Goal: Task Accomplishment & Management: Use online tool/utility

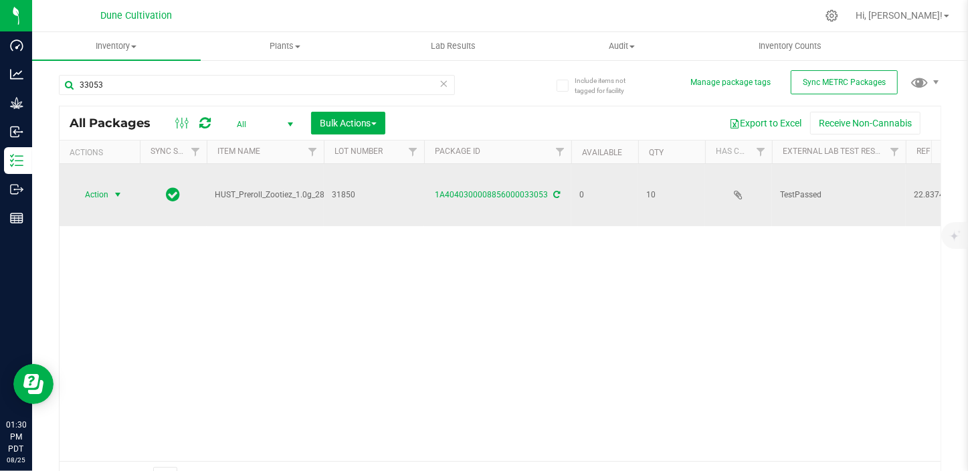
click at [114, 194] on span "select" at bounding box center [117, 194] width 11 height 11
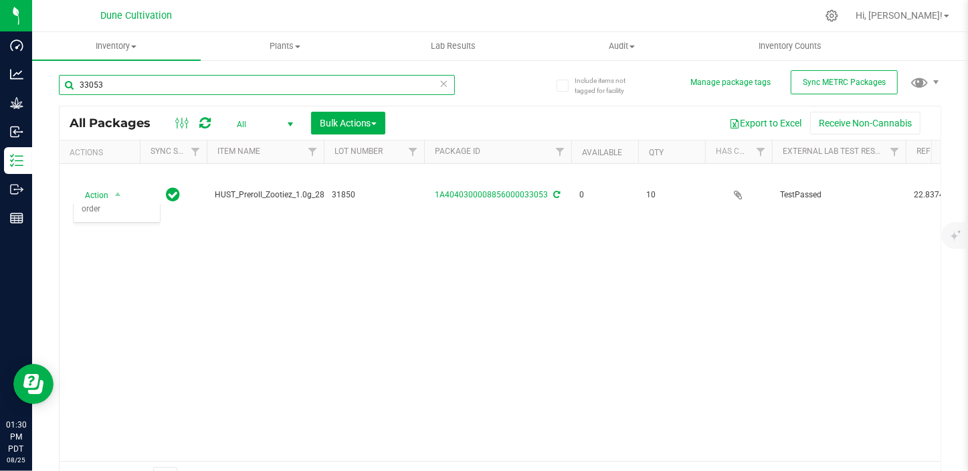
click at [132, 83] on input "33053" at bounding box center [257, 85] width 396 height 20
type input "3"
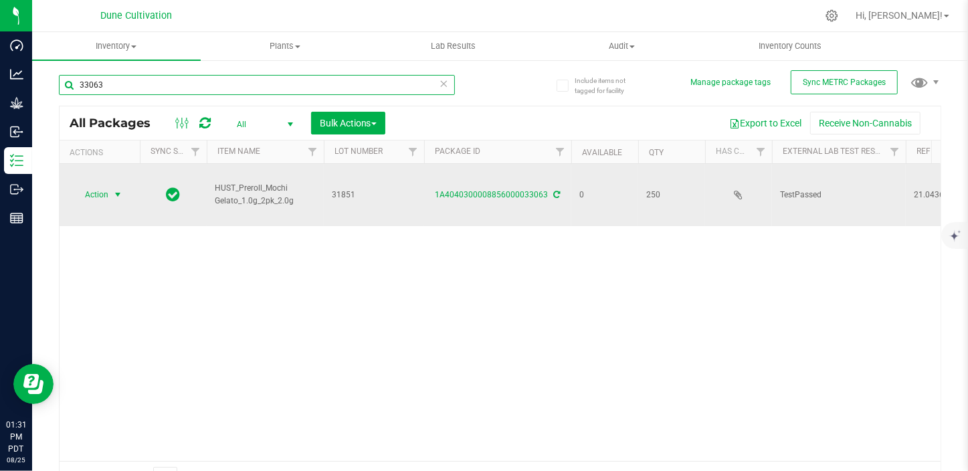
type input "33063"
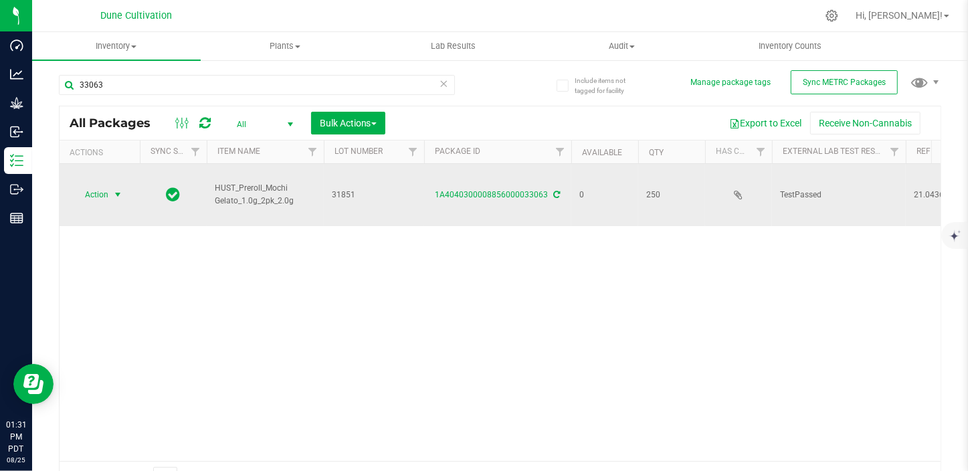
click at [112, 193] on span "select" at bounding box center [117, 194] width 11 height 11
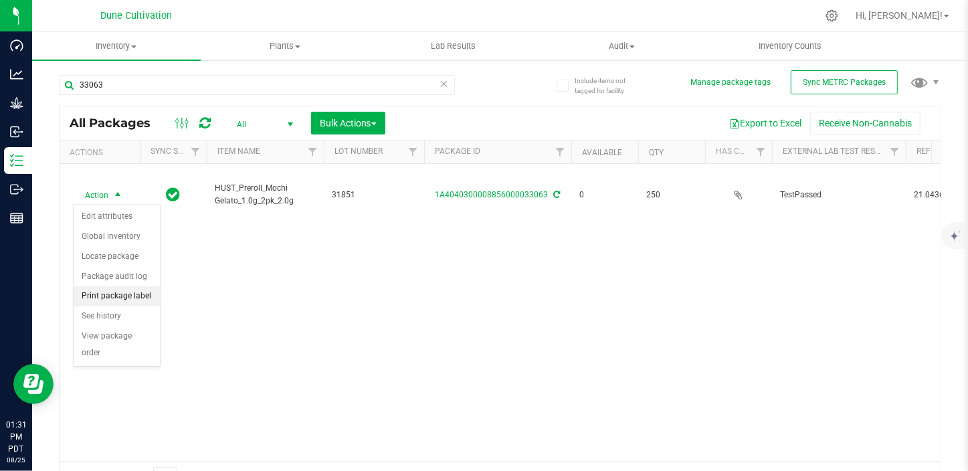
click at [103, 291] on li "Print package label" at bounding box center [117, 296] width 86 height 20
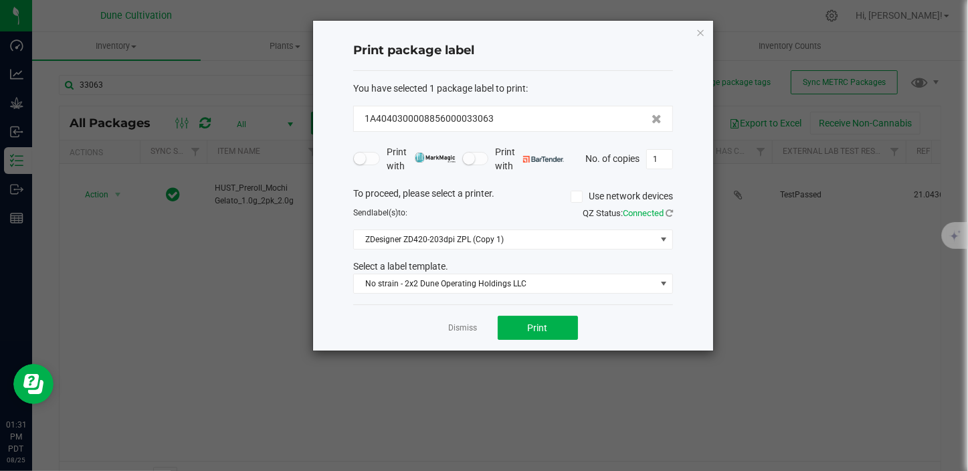
click at [564, 178] on form "You have selected 1 package label to print : 1A4040300008856000033063 Print wit…" at bounding box center [513, 188] width 320 height 213
click at [459, 324] on link "Dismiss" at bounding box center [463, 327] width 29 height 11
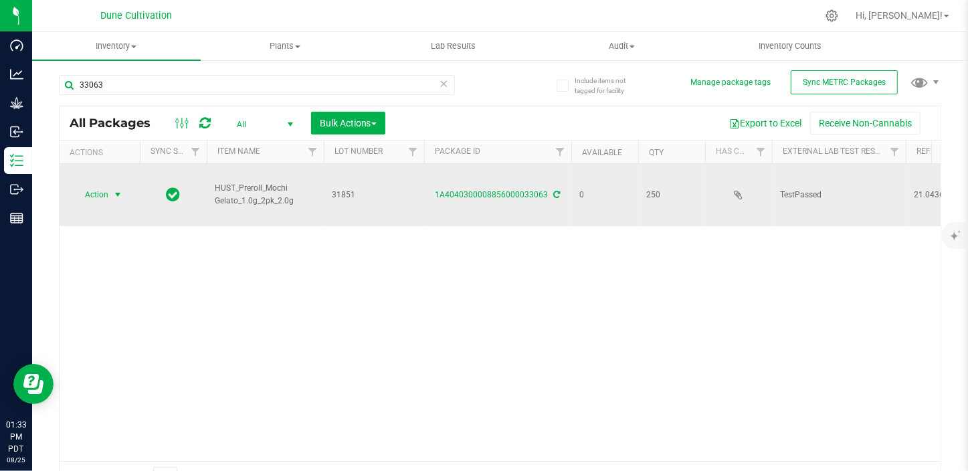
click at [104, 187] on span "Action" at bounding box center [91, 194] width 36 height 19
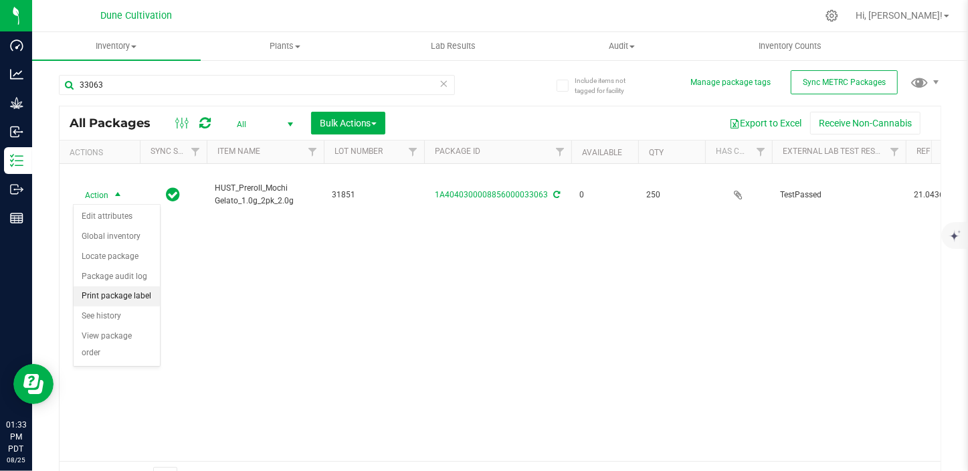
click at [102, 295] on li "Print package label" at bounding box center [117, 296] width 86 height 20
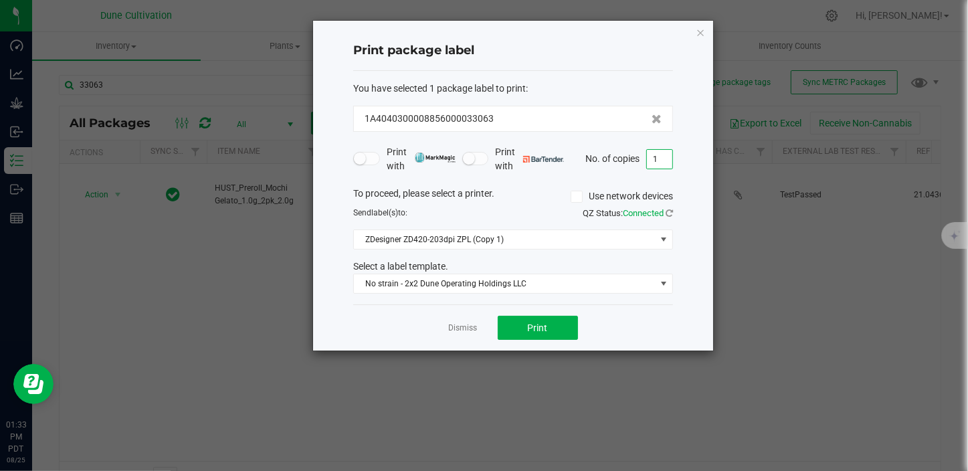
click at [650, 158] on input "1" at bounding box center [659, 159] width 25 height 19
click at [529, 322] on span "Print" at bounding box center [538, 327] width 20 height 11
click at [658, 156] on input "6" at bounding box center [659, 159] width 25 height 19
type input "1"
click at [535, 322] on span "Print" at bounding box center [538, 327] width 20 height 11
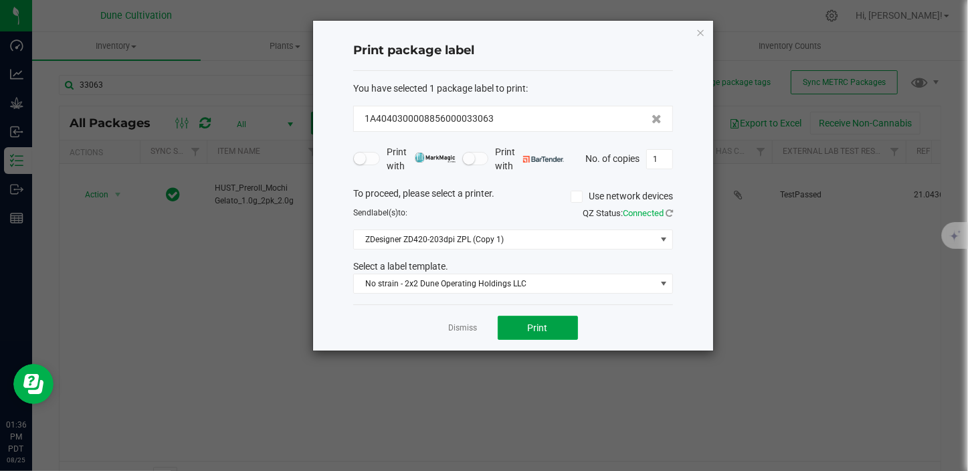
drag, startPoint x: 543, startPoint y: 322, endPoint x: 399, endPoint y: 194, distance: 192.8
